Goal: Navigation & Orientation: Find specific page/section

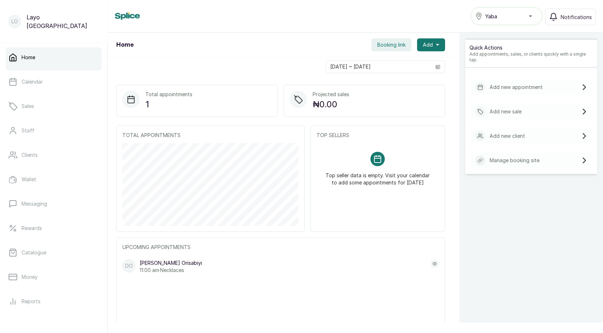
click at [381, 45] on span "Booking link" at bounding box center [391, 44] width 28 height 7
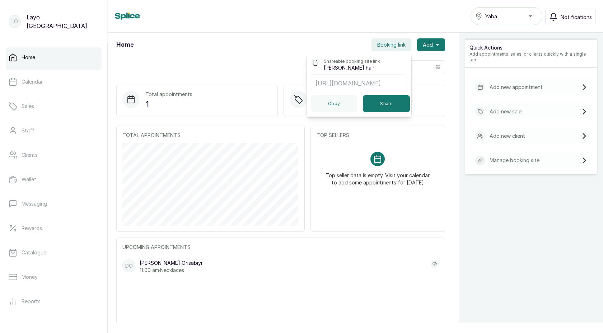
click at [334, 40] on div "Home Booking link Shareable booking site link Layos hair https://app.withsplice…" at bounding box center [281, 45] width 346 height 25
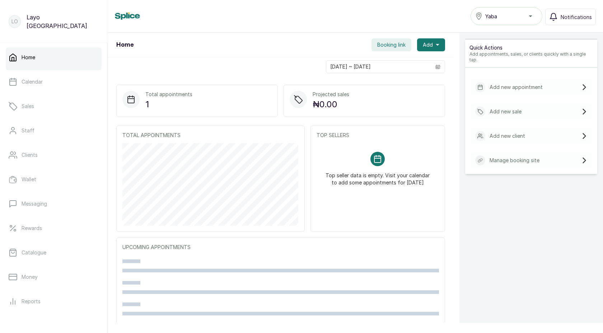
click at [384, 46] on span "Booking link" at bounding box center [391, 44] width 28 height 7
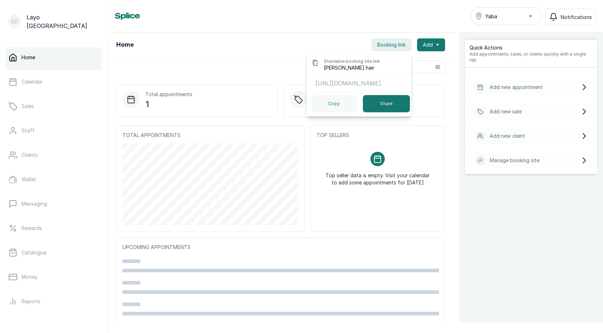
click at [343, 37] on div "Home Booking link Shareable booking site link [PERSON_NAME] hair [URL][DOMAIN_N…" at bounding box center [281, 45] width 346 height 25
